Goal: Register for event/course

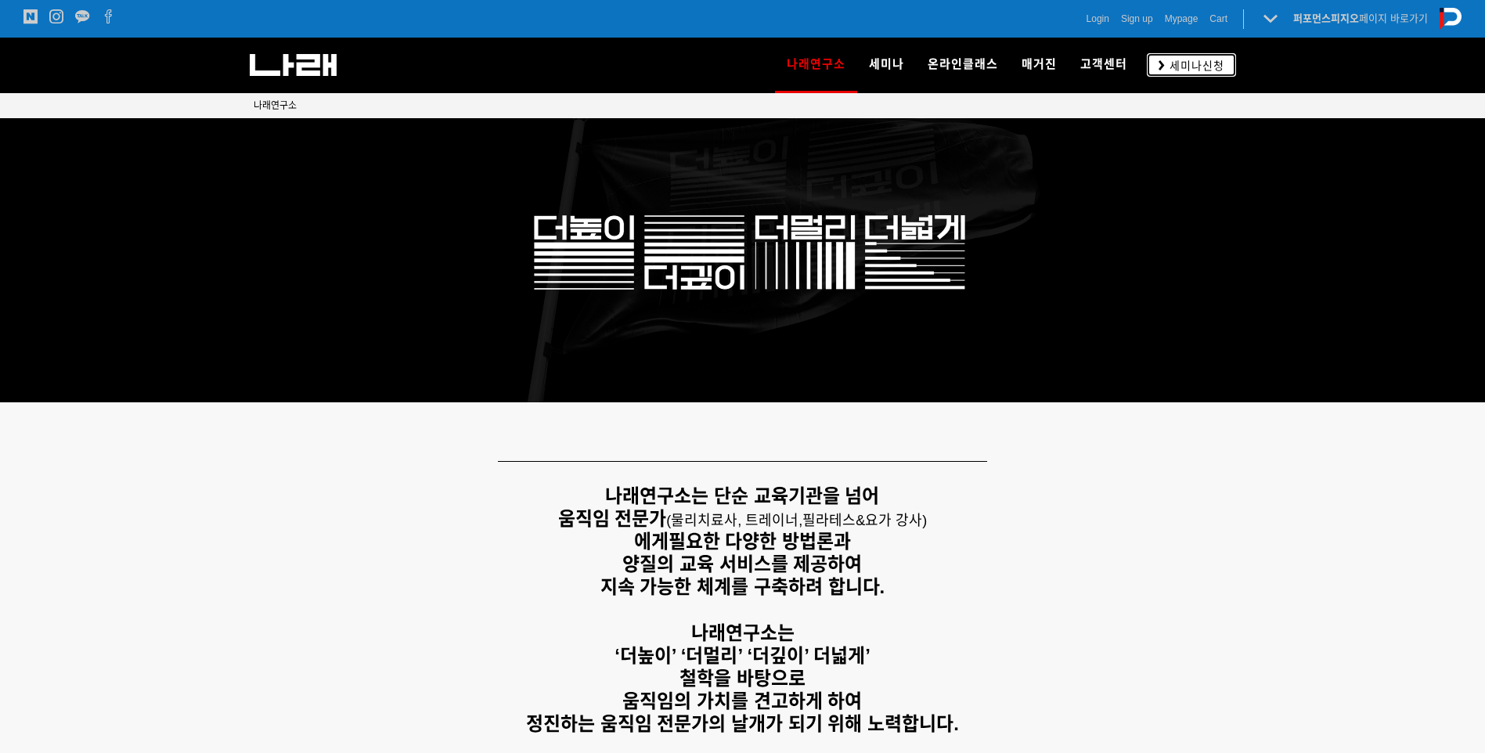
click at [1181, 54] on link "세미나신청" at bounding box center [1190, 64] width 89 height 23
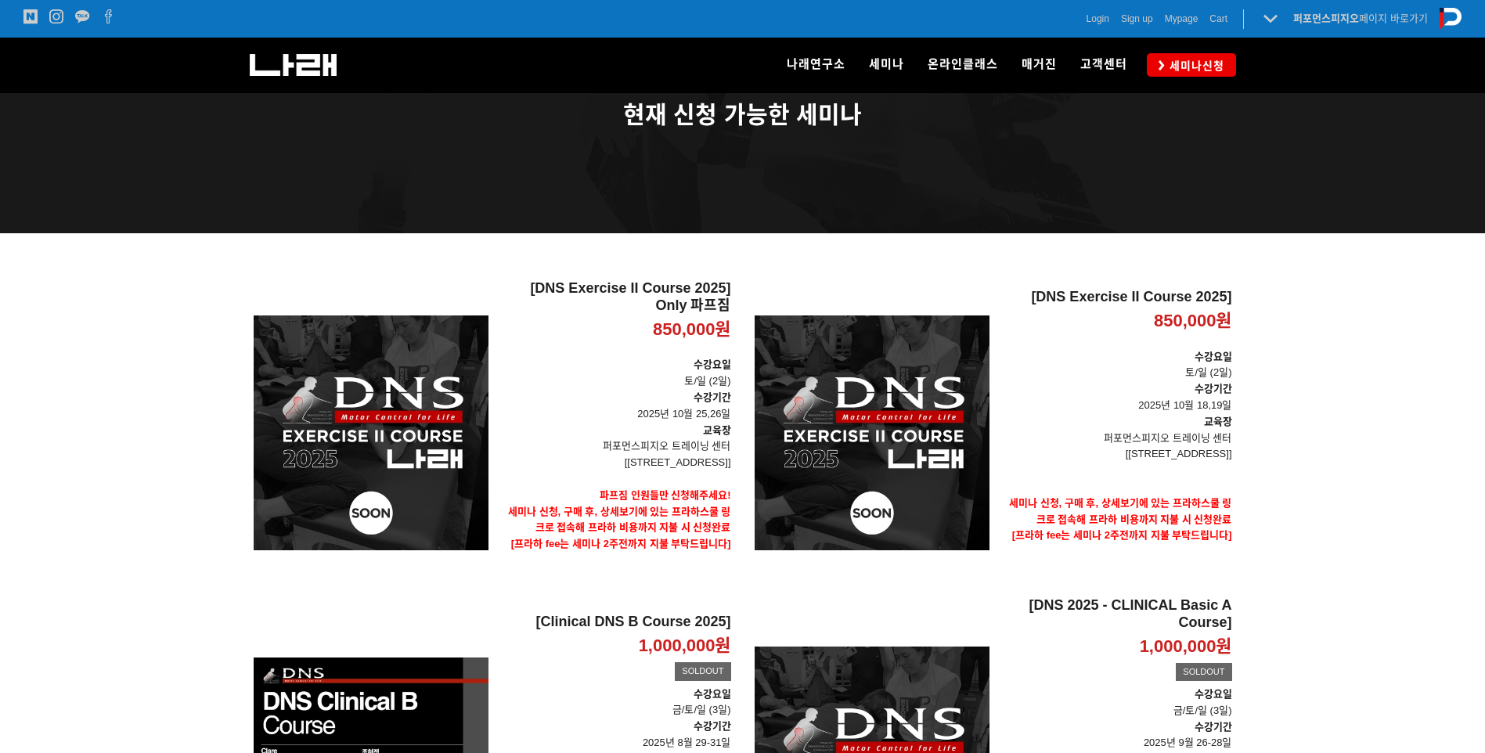
scroll to position [77, 0]
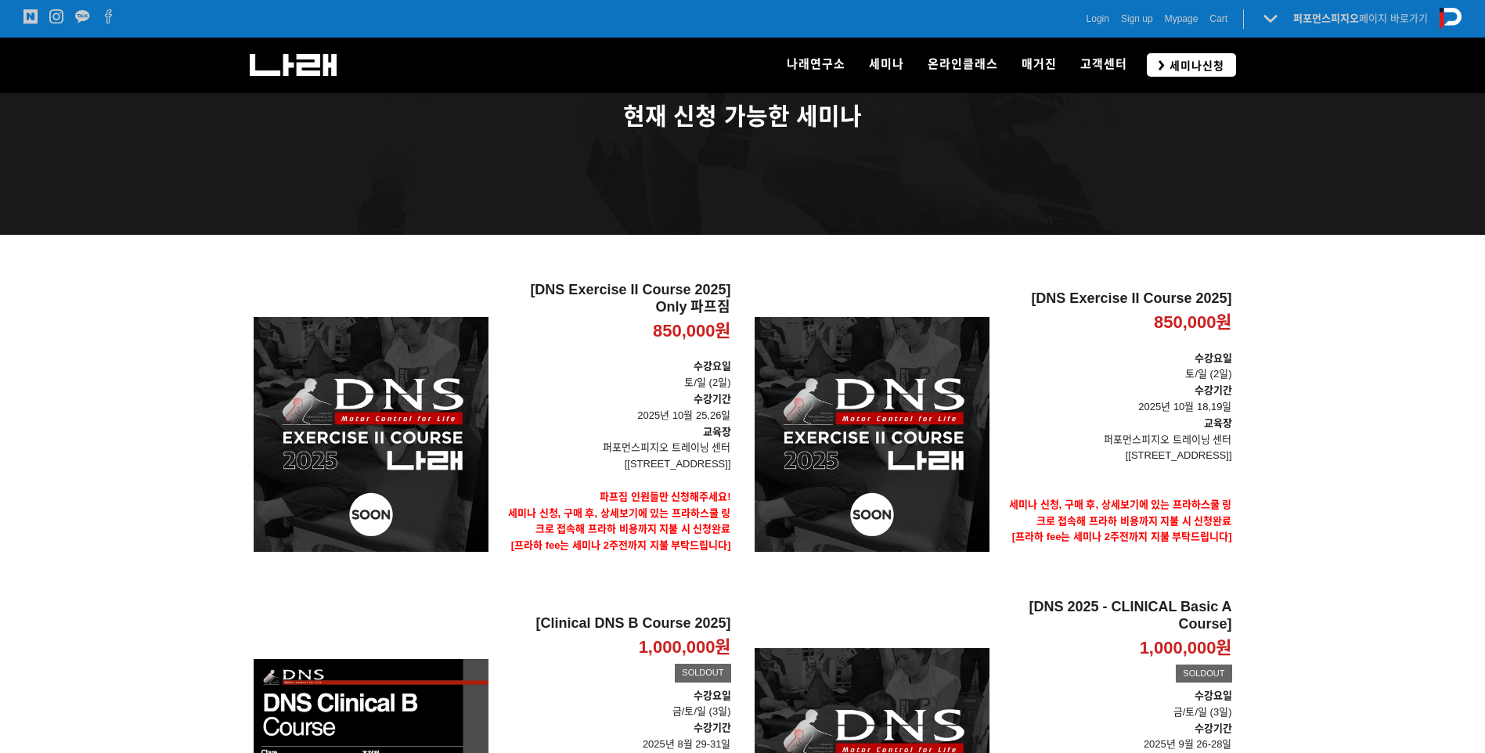
click at [1226, 67] on link "세미나신청" at bounding box center [1190, 64] width 89 height 23
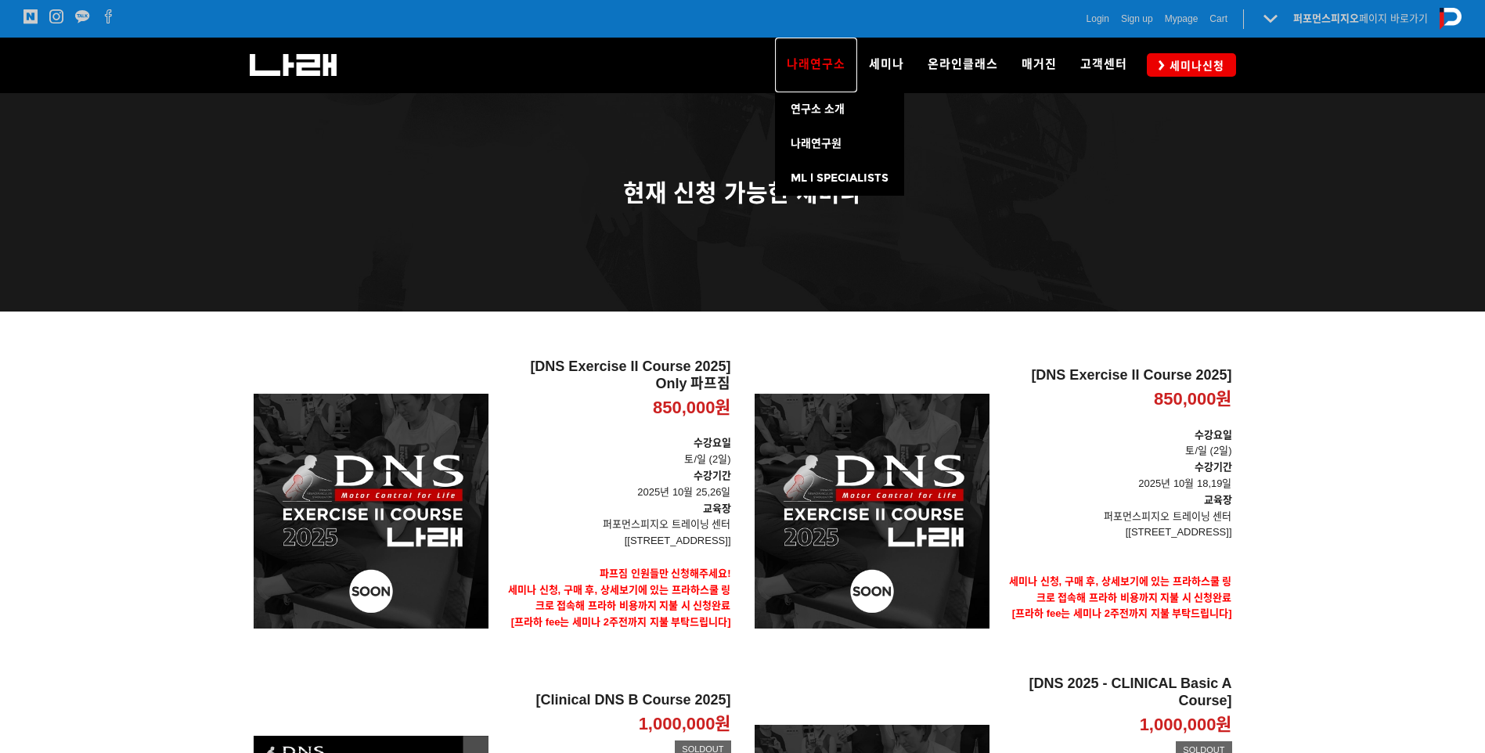
click at [805, 54] on link "나래연구소" at bounding box center [816, 65] width 82 height 55
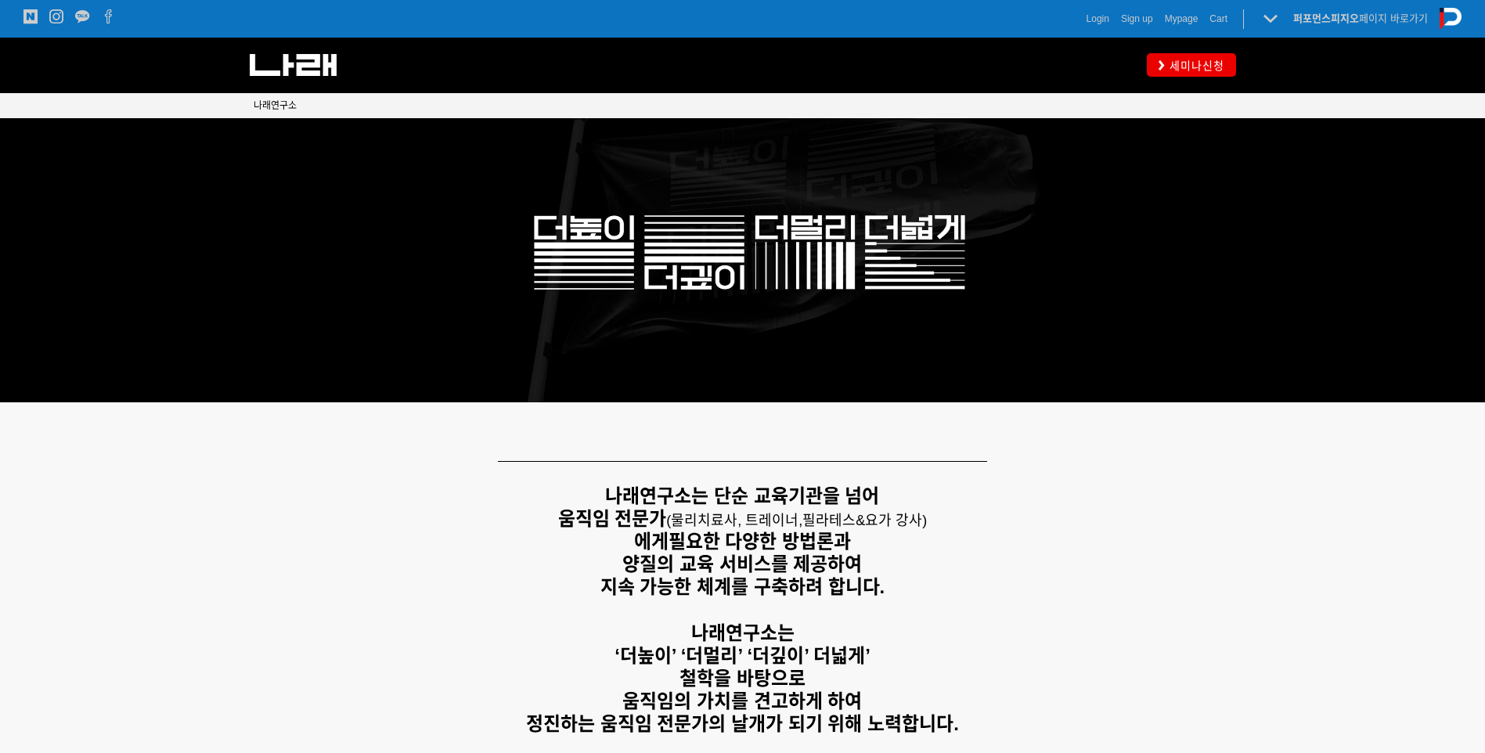
click at [317, 58] on img at bounding box center [293, 65] width 87 height 22
